Goal: Navigation & Orientation: Find specific page/section

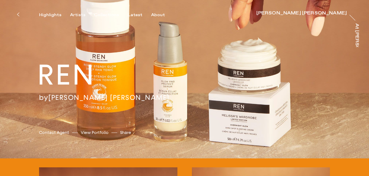
click at [72, 100] on link "[PERSON_NAME] [PERSON_NAME]" at bounding box center [108, 97] width 121 height 9
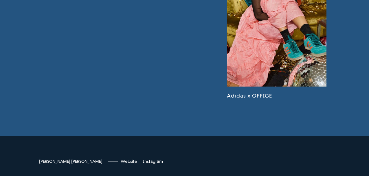
scroll to position [1227, 0]
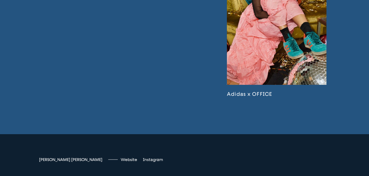
click at [275, 67] on link at bounding box center [277, 17] width 100 height 162
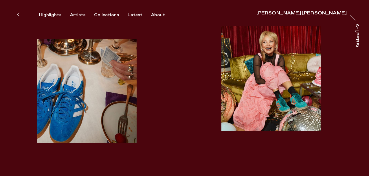
scroll to position [664, 0]
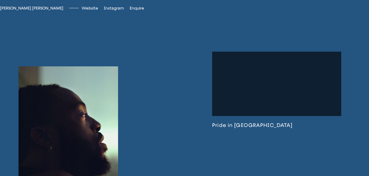
scroll to position [263, 0]
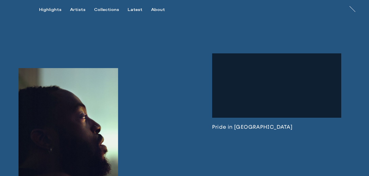
click at [94, 122] on link at bounding box center [69, 137] width 100 height 138
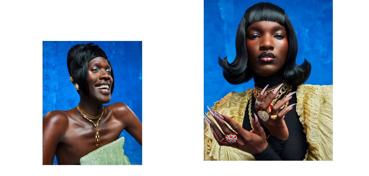
scroll to position [28, 0]
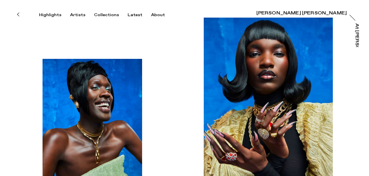
click at [19, 15] on icon at bounding box center [18, 14] width 3 height 5
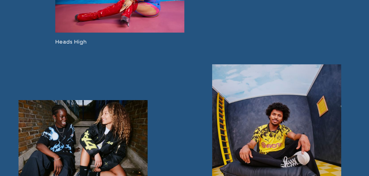
scroll to position [595, 0]
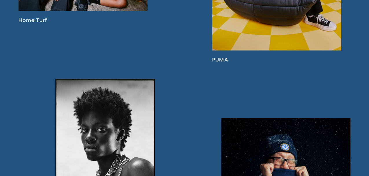
scroll to position [815, 0]
